Goal: Transaction & Acquisition: Purchase product/service

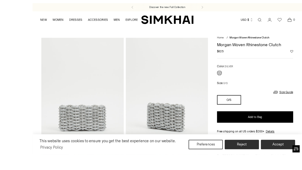
scroll to position [30, 0]
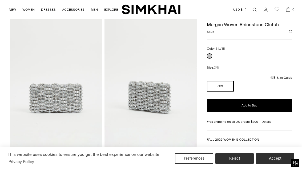
click at [269, 106] on button "Add to Bag" at bounding box center [249, 105] width 85 height 13
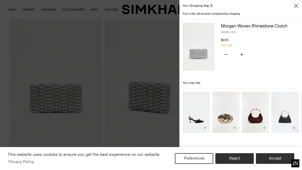
click at [157, 148] on div at bounding box center [151, 85] width 302 height 170
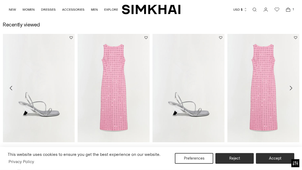
scroll to position [317, 0]
click at [175, 147] on link "Shadow Sandal" at bounding box center [164, 149] width 22 height 4
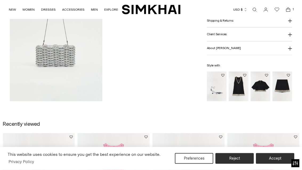
scroll to position [217, 0]
click at [236, 90] on img "Darcy Embellished Mini Dress" at bounding box center [239, 87] width 20 height 30
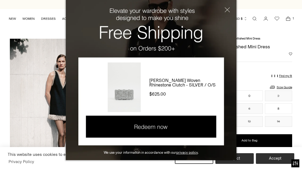
click at [225, 13] on button "Close" at bounding box center [224, 12] width 26 height 24
